Goal: Information Seeking & Learning: Learn about a topic

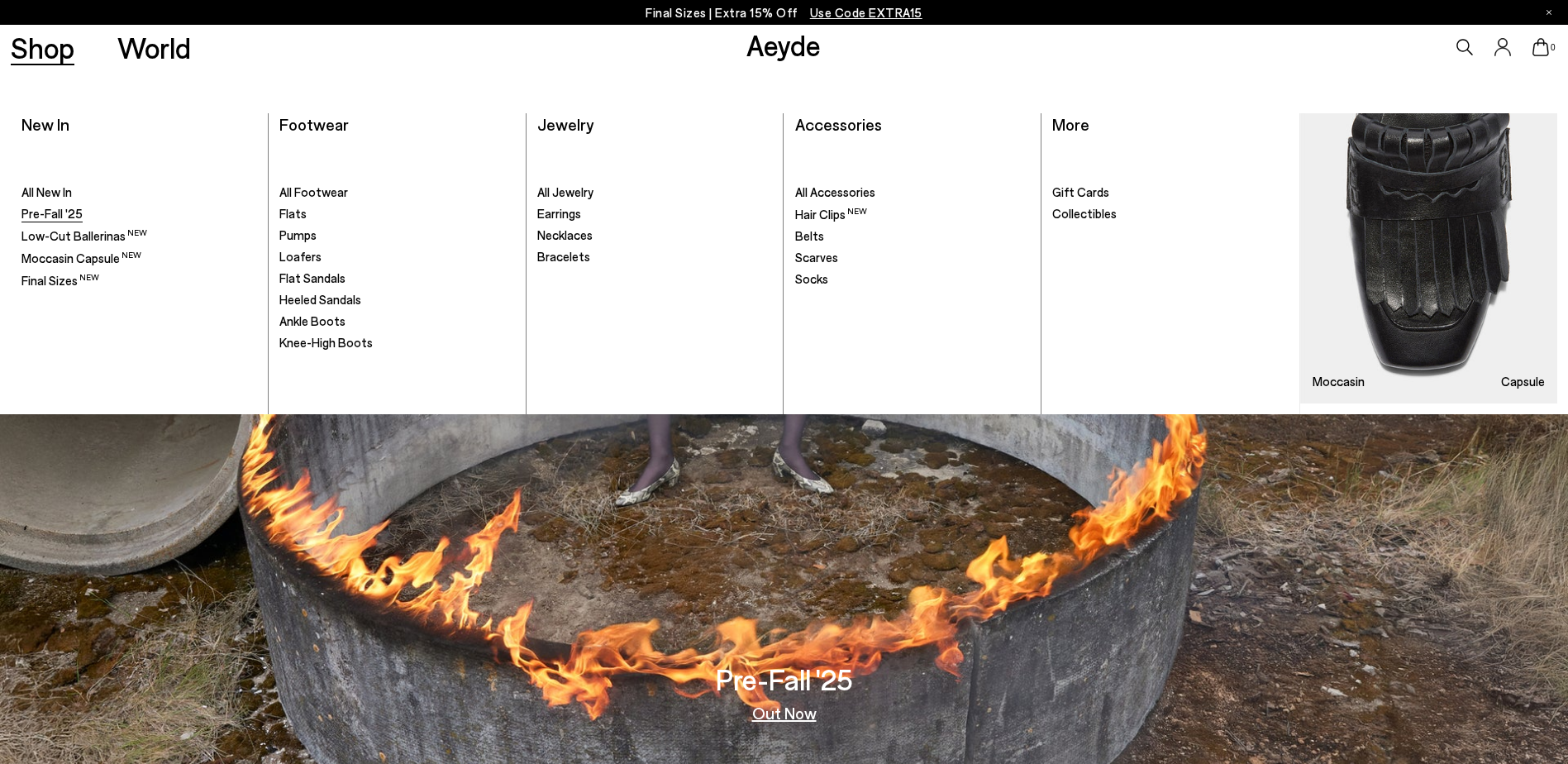
click at [61, 217] on span "Pre-Fall '25" at bounding box center [52, 213] width 61 height 15
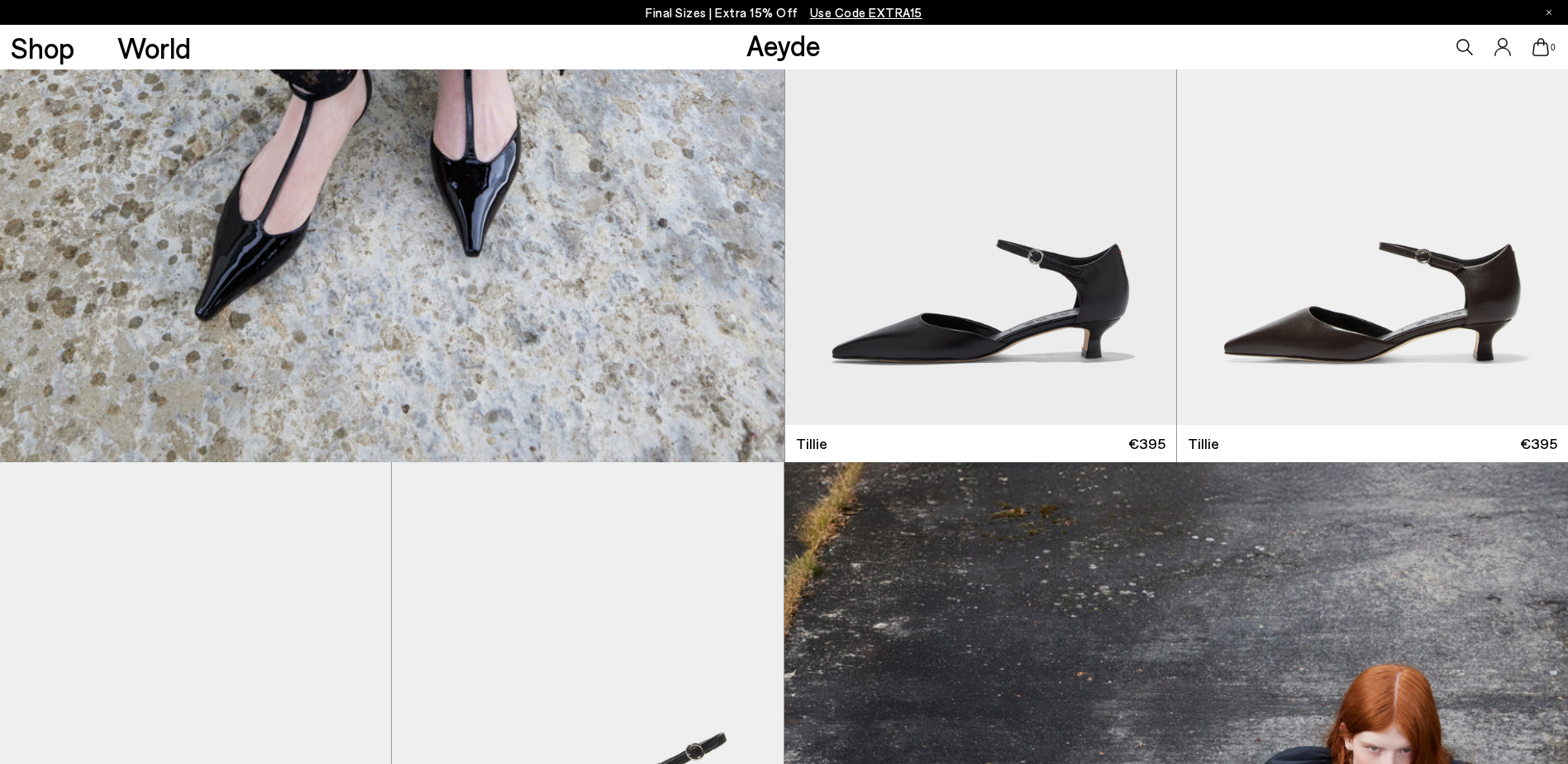
scroll to position [4630, 0]
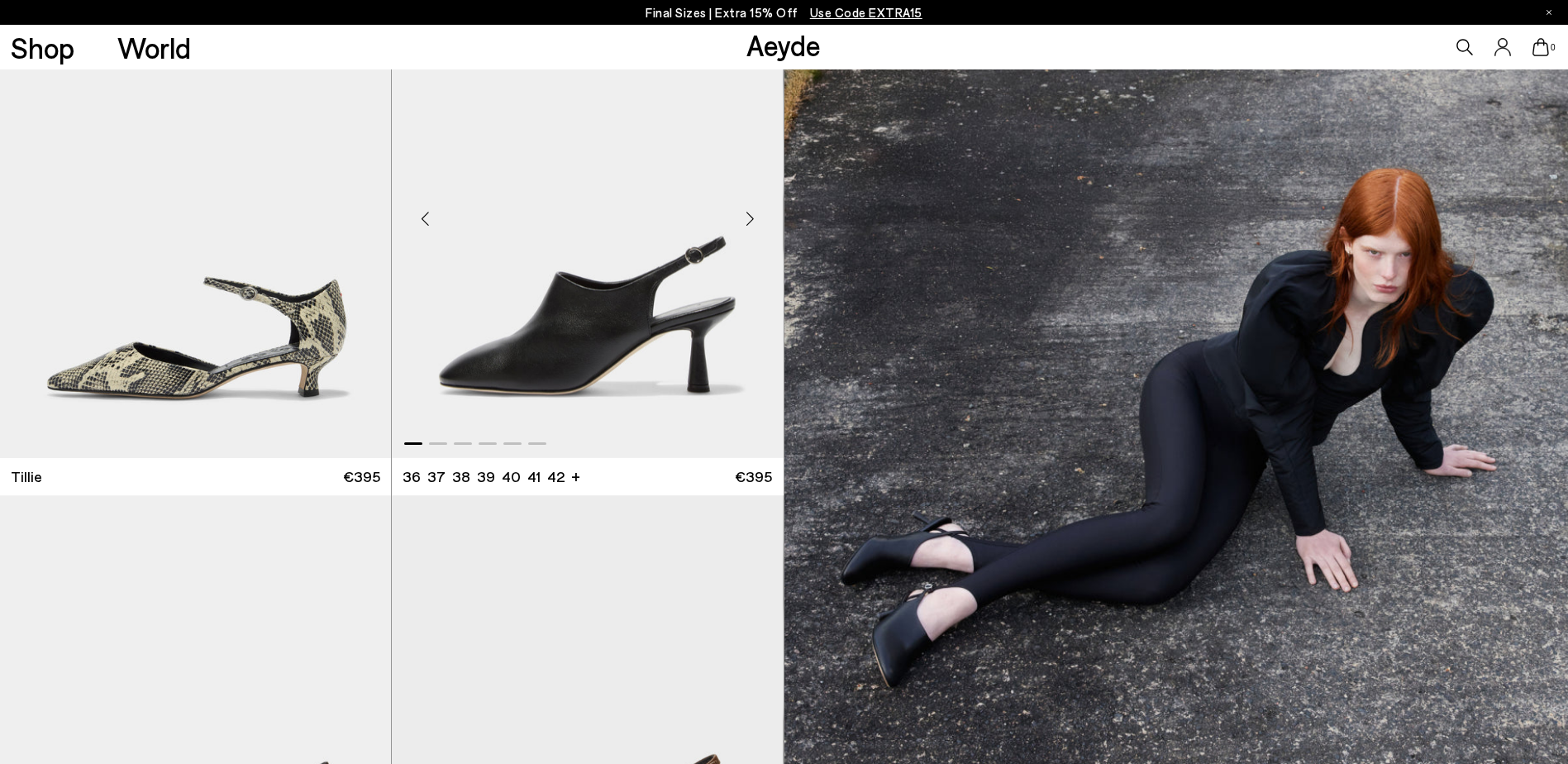
click at [604, 332] on img "1 / 6" at bounding box center [588, 212] width 391 height 492
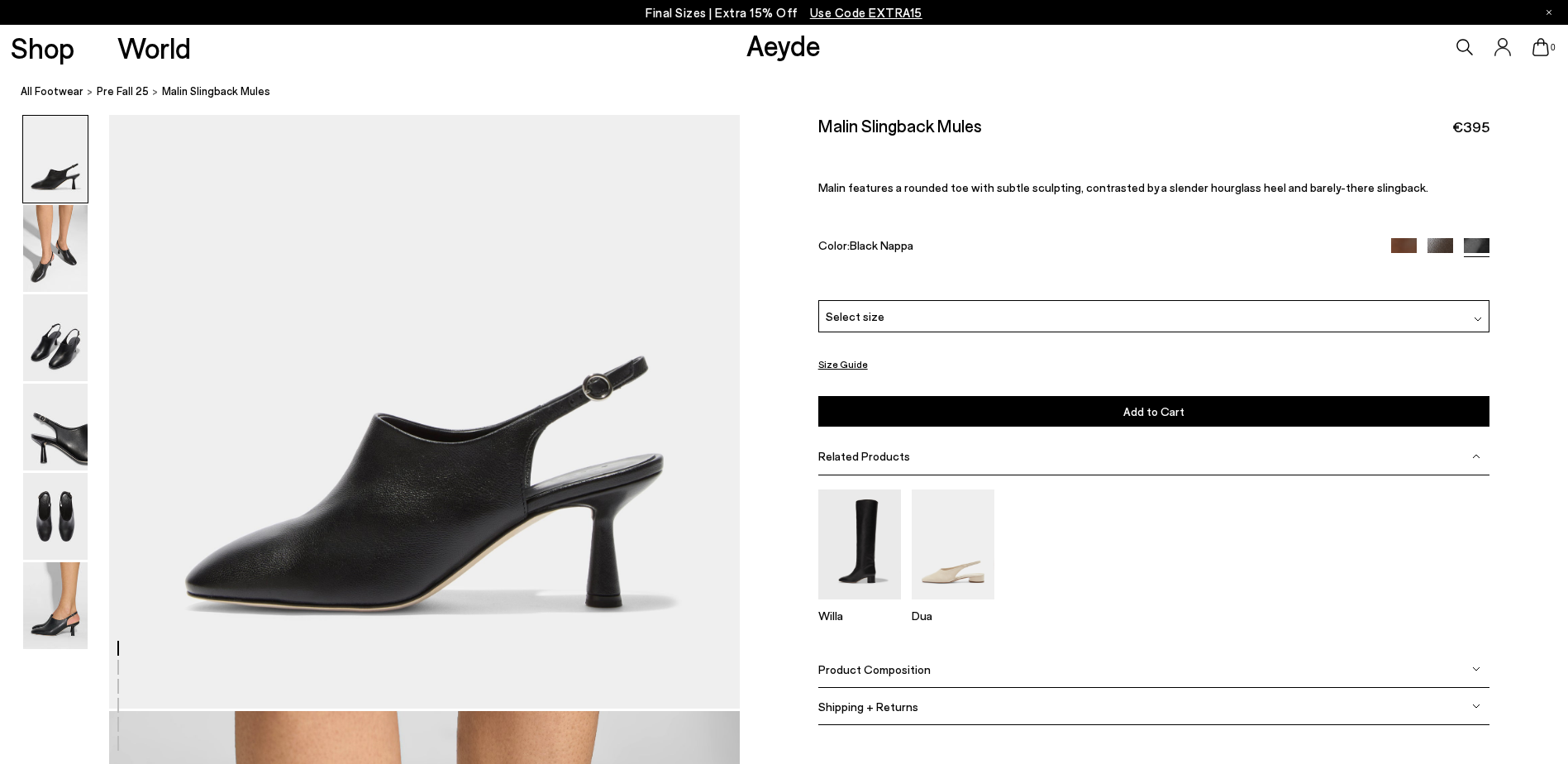
scroll to position [83, 0]
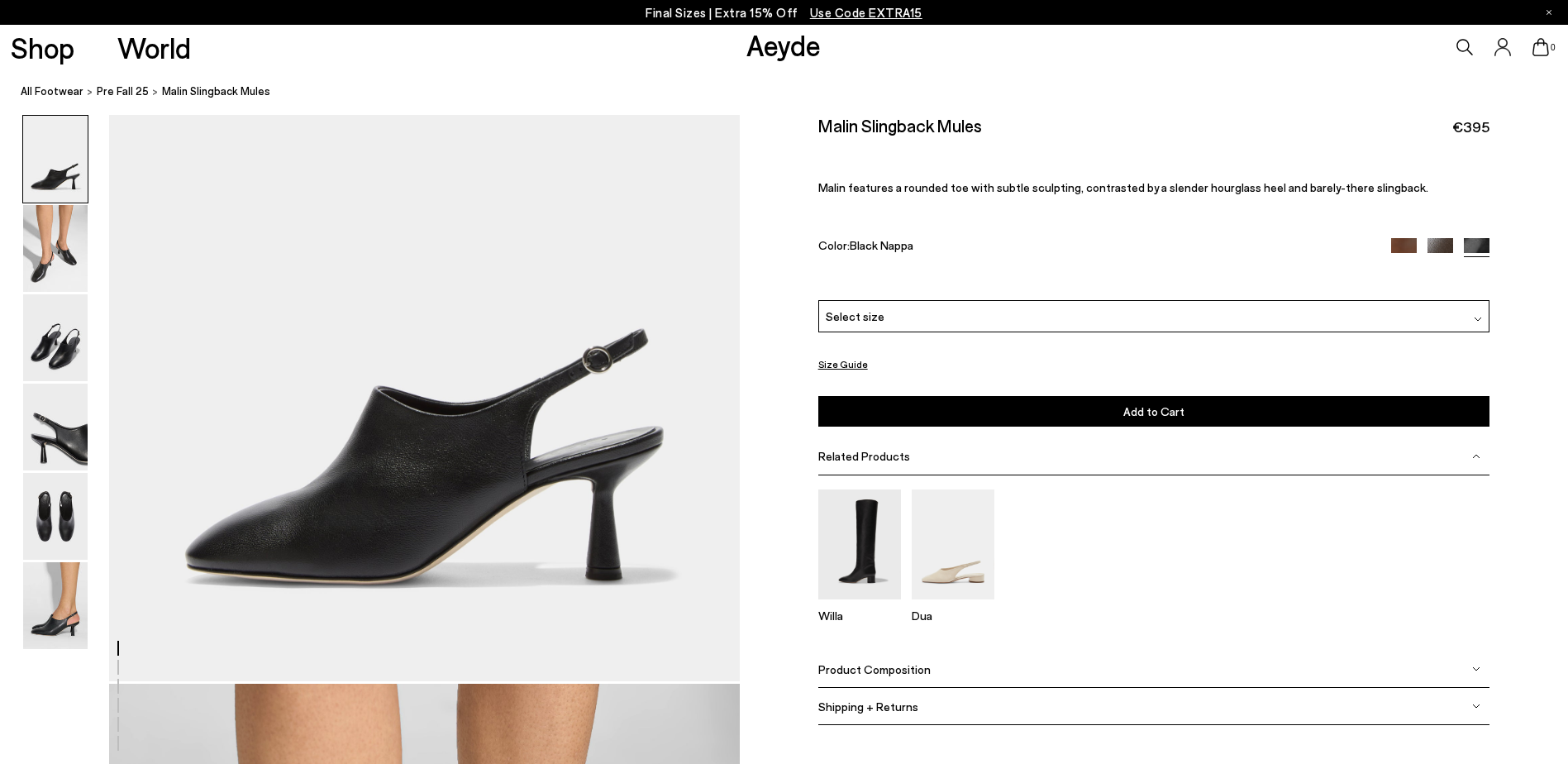
click at [872, 666] on span "Product Composition" at bounding box center [874, 669] width 113 height 14
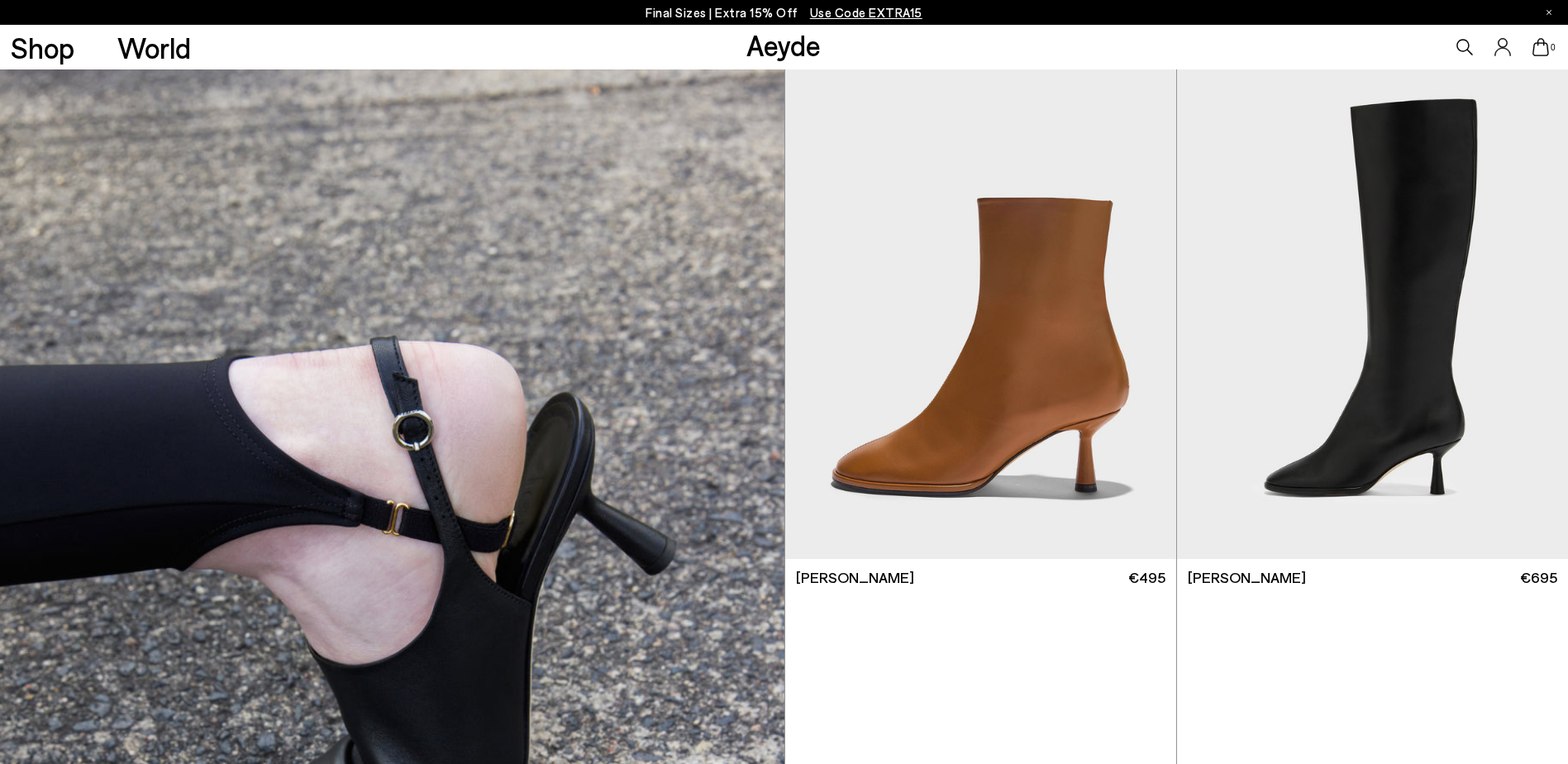
scroll to position [5622, 0]
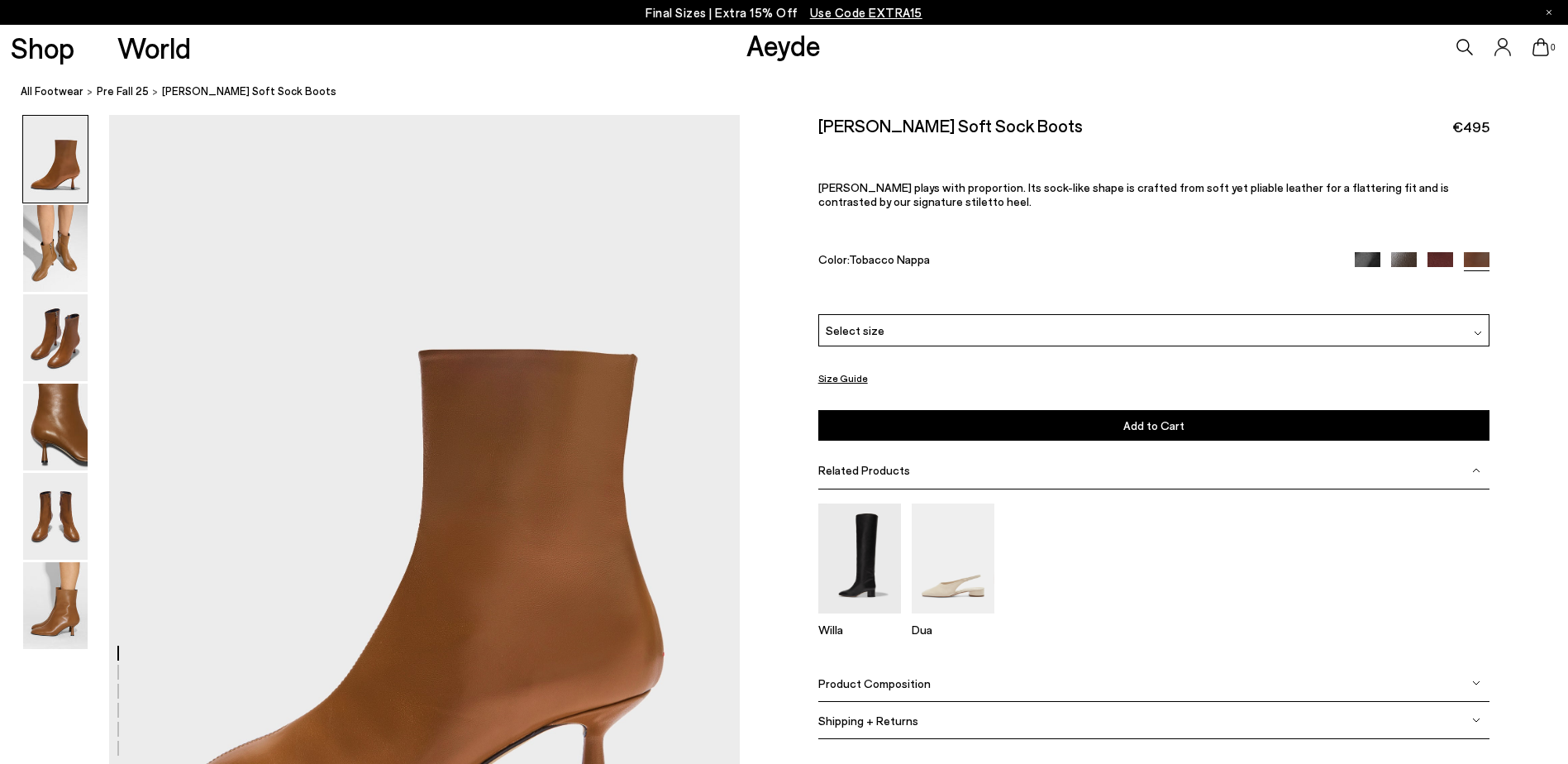
click at [867, 690] on div "Product Composition" at bounding box center [1154, 684] width 672 height 37
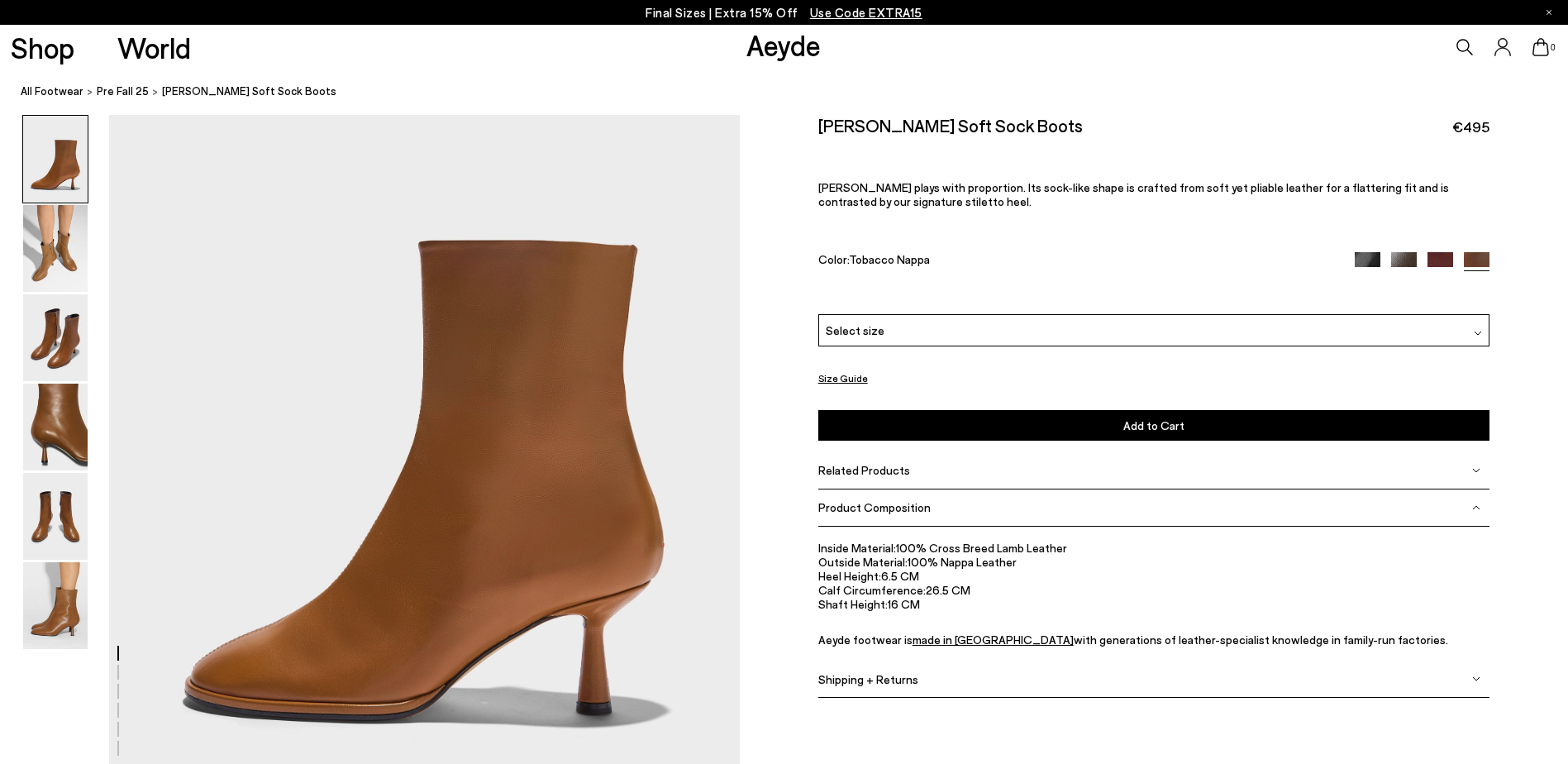
scroll to position [330, 0]
